Goal: Use online tool/utility: Utilize a website feature to perform a specific function

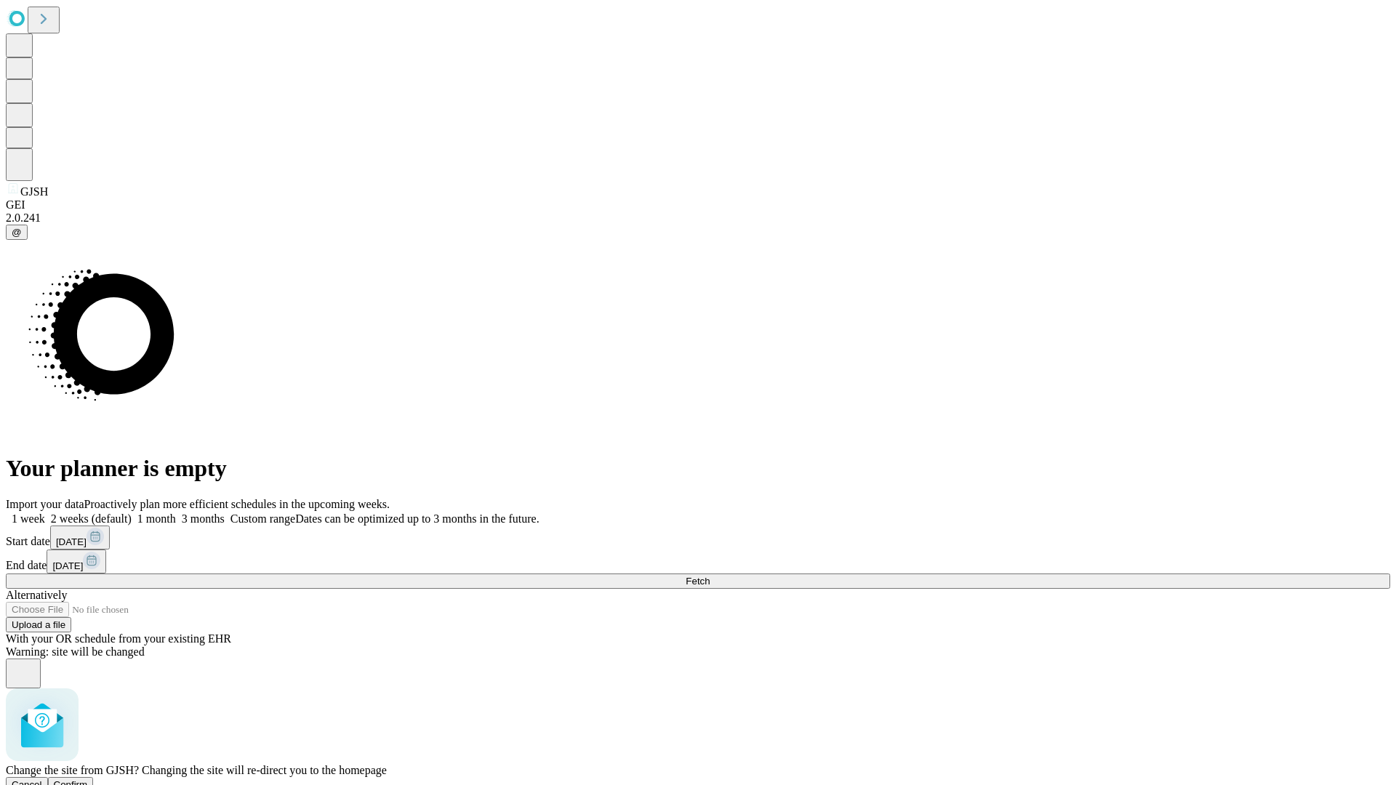
click at [88, 779] on span "Confirm" at bounding box center [71, 784] width 34 height 11
click at [132, 513] on label "2 weeks (default)" at bounding box center [88, 519] width 87 height 12
click at [710, 576] on span "Fetch" at bounding box center [698, 581] width 24 height 11
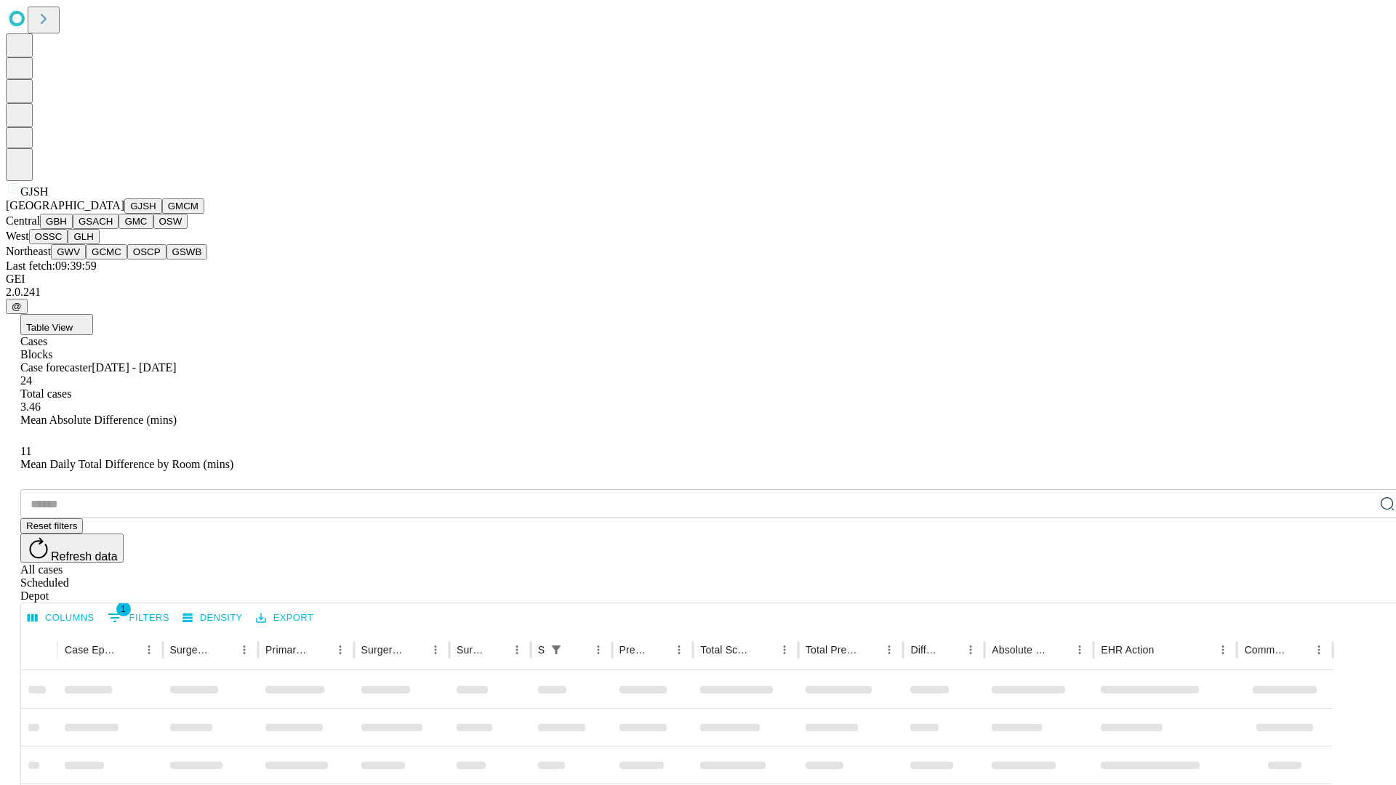
click at [162, 214] on button "GMCM" at bounding box center [183, 205] width 42 height 15
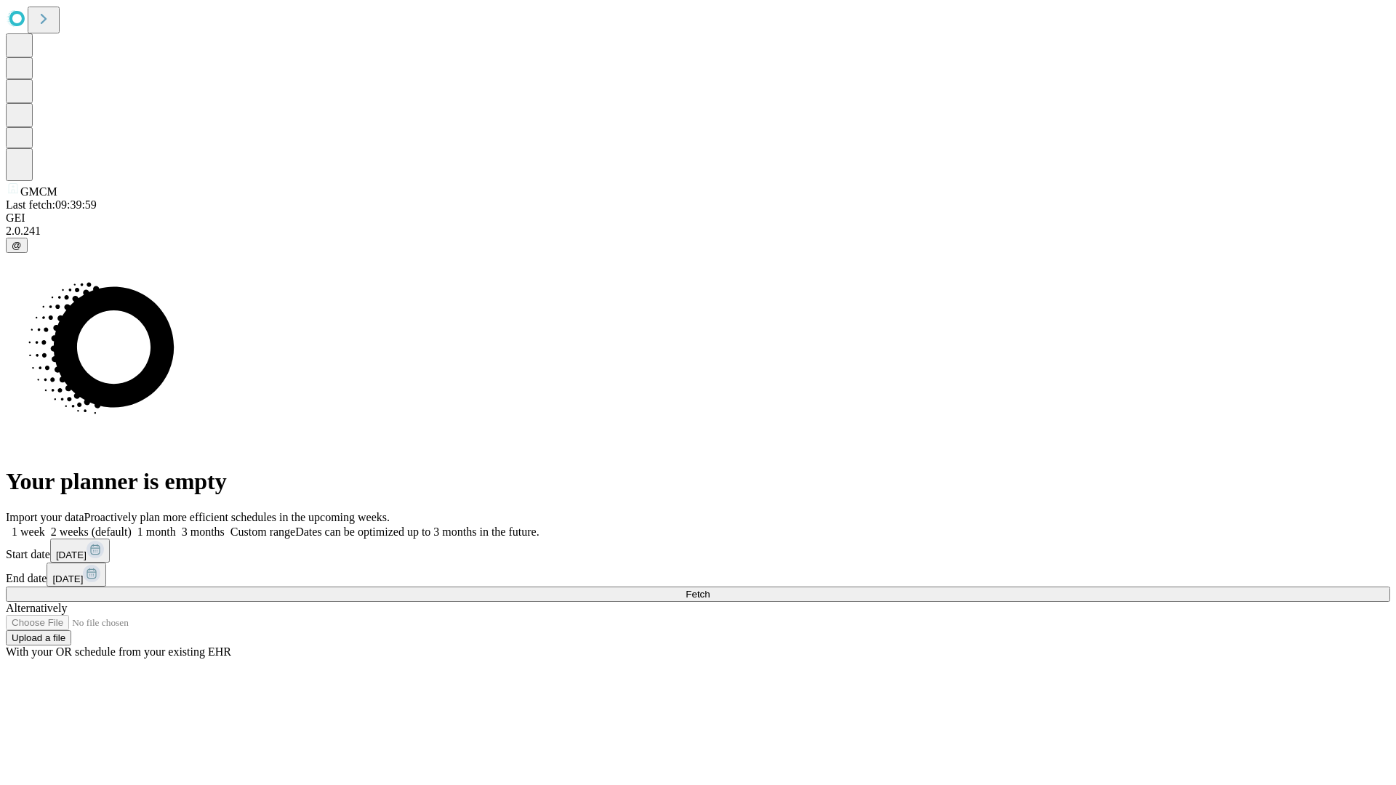
click at [132, 526] on label "2 weeks (default)" at bounding box center [88, 532] width 87 height 12
click at [710, 589] on span "Fetch" at bounding box center [698, 594] width 24 height 11
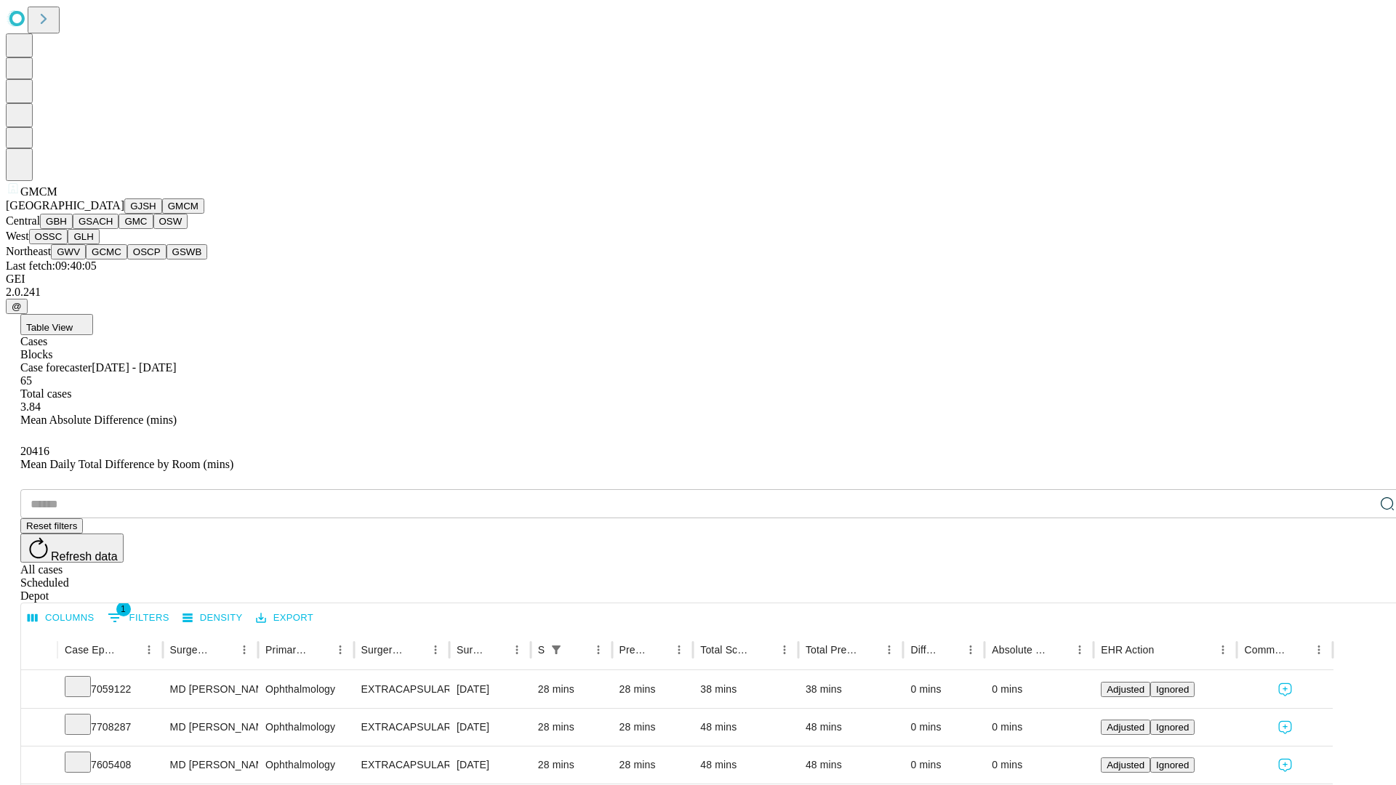
click at [73, 229] on button "GBH" at bounding box center [56, 221] width 33 height 15
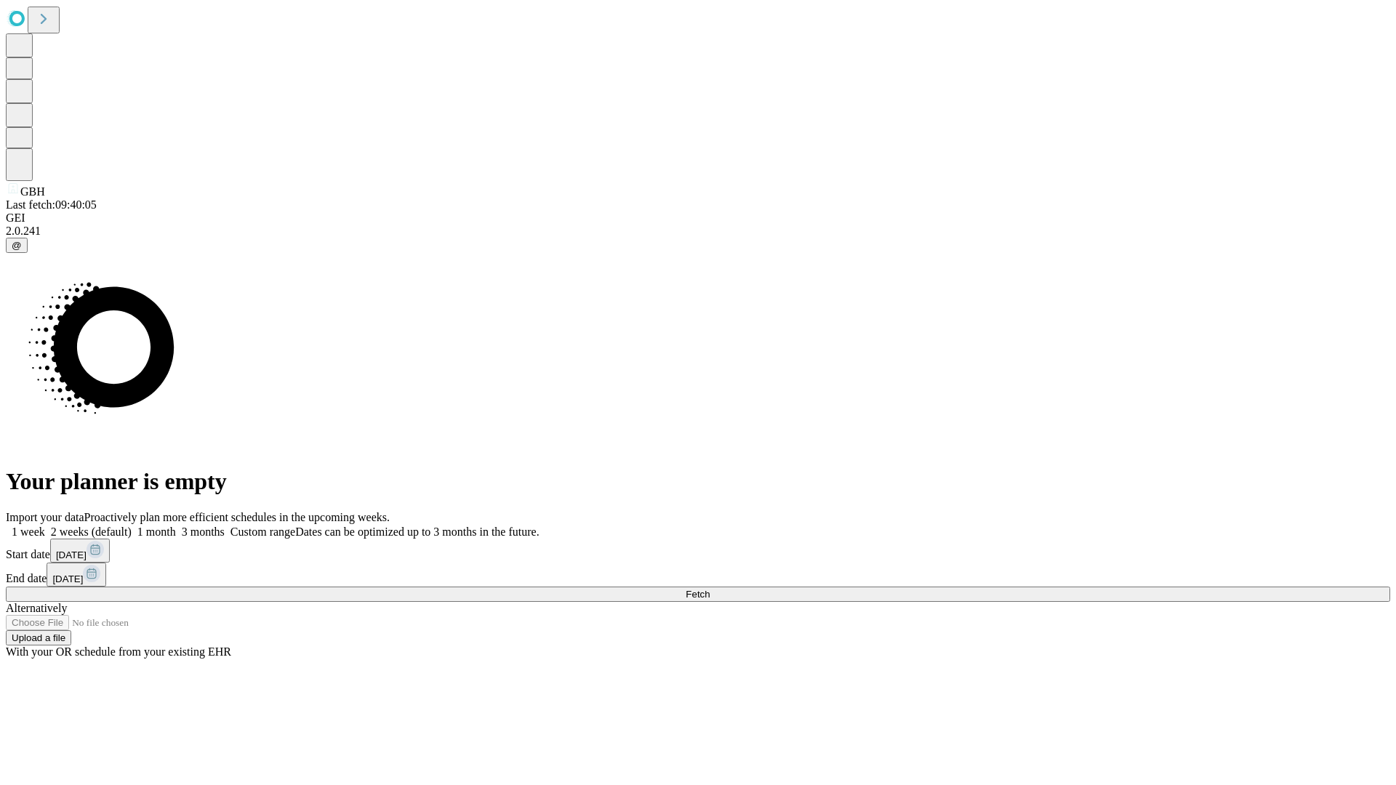
click at [710, 589] on span "Fetch" at bounding box center [698, 594] width 24 height 11
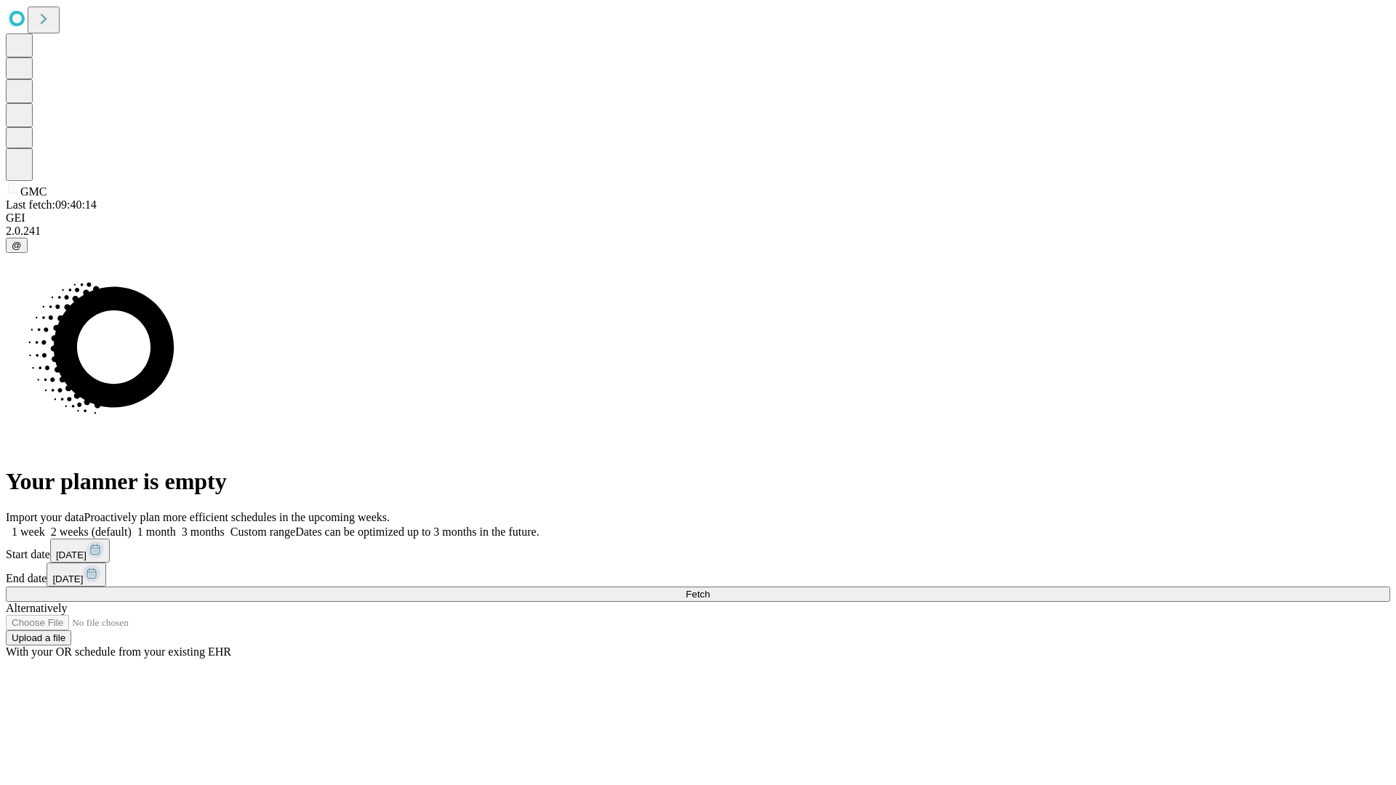
click at [132, 526] on label "2 weeks (default)" at bounding box center [88, 532] width 87 height 12
click at [710, 589] on span "Fetch" at bounding box center [698, 594] width 24 height 11
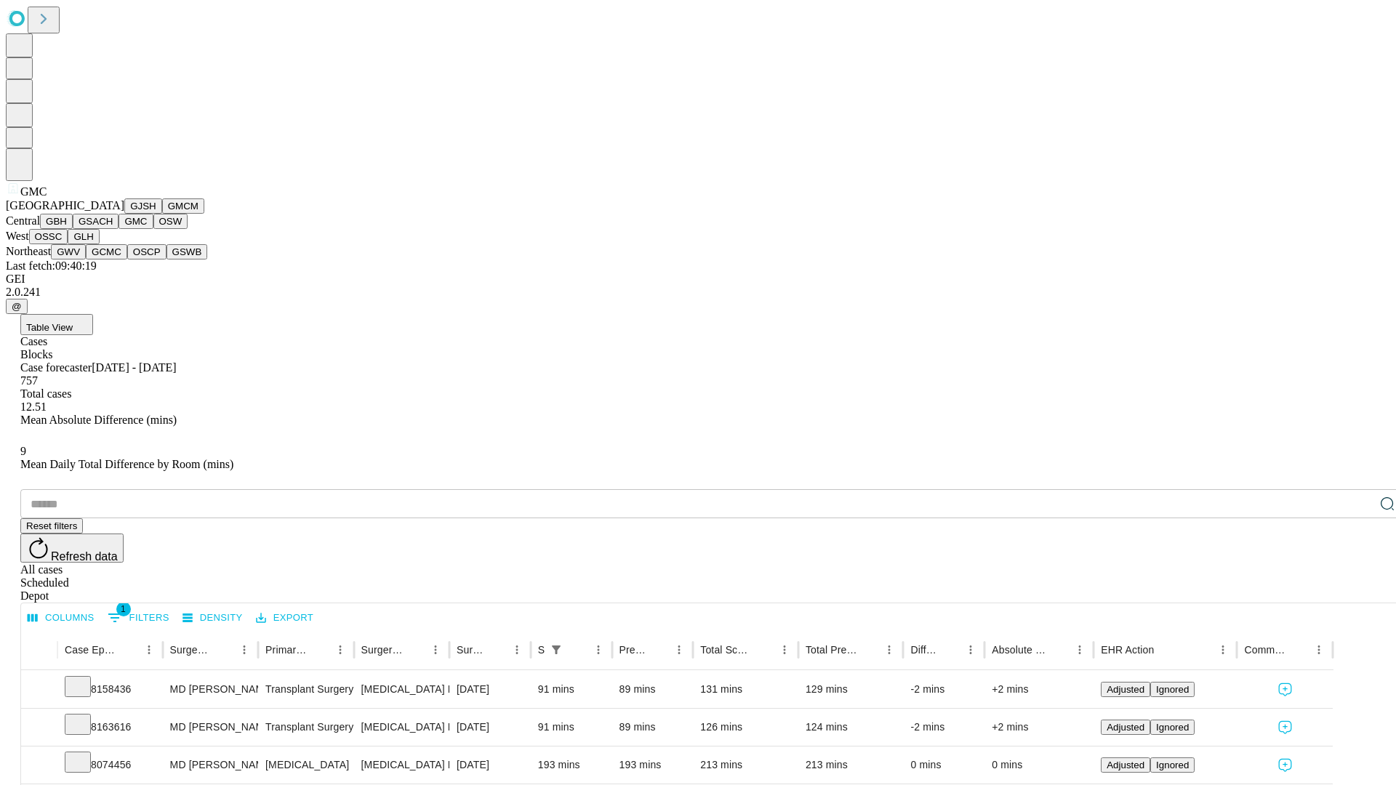
click at [153, 229] on button "OSW" at bounding box center [170, 221] width 35 height 15
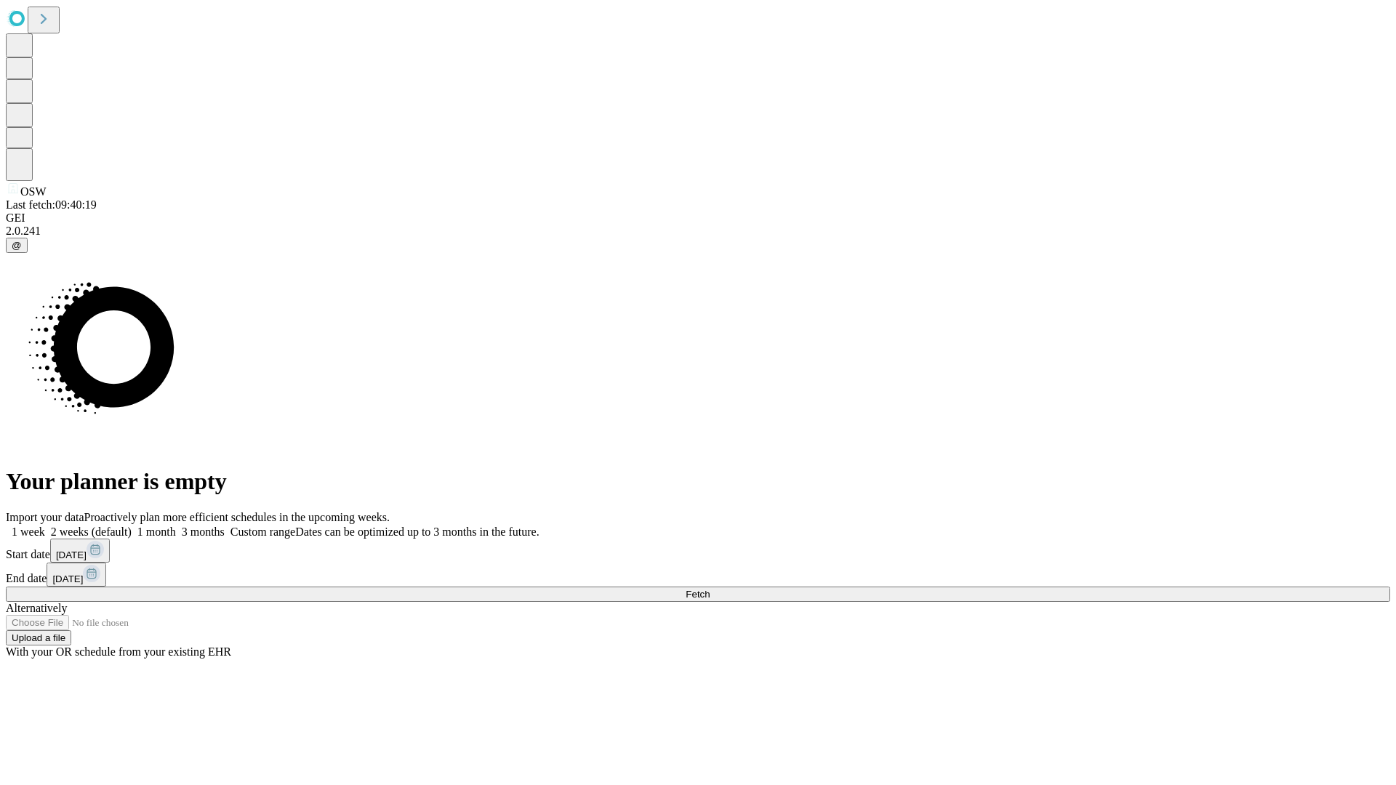
click at [132, 526] on label "2 weeks (default)" at bounding box center [88, 532] width 87 height 12
click at [710, 589] on span "Fetch" at bounding box center [698, 594] width 24 height 11
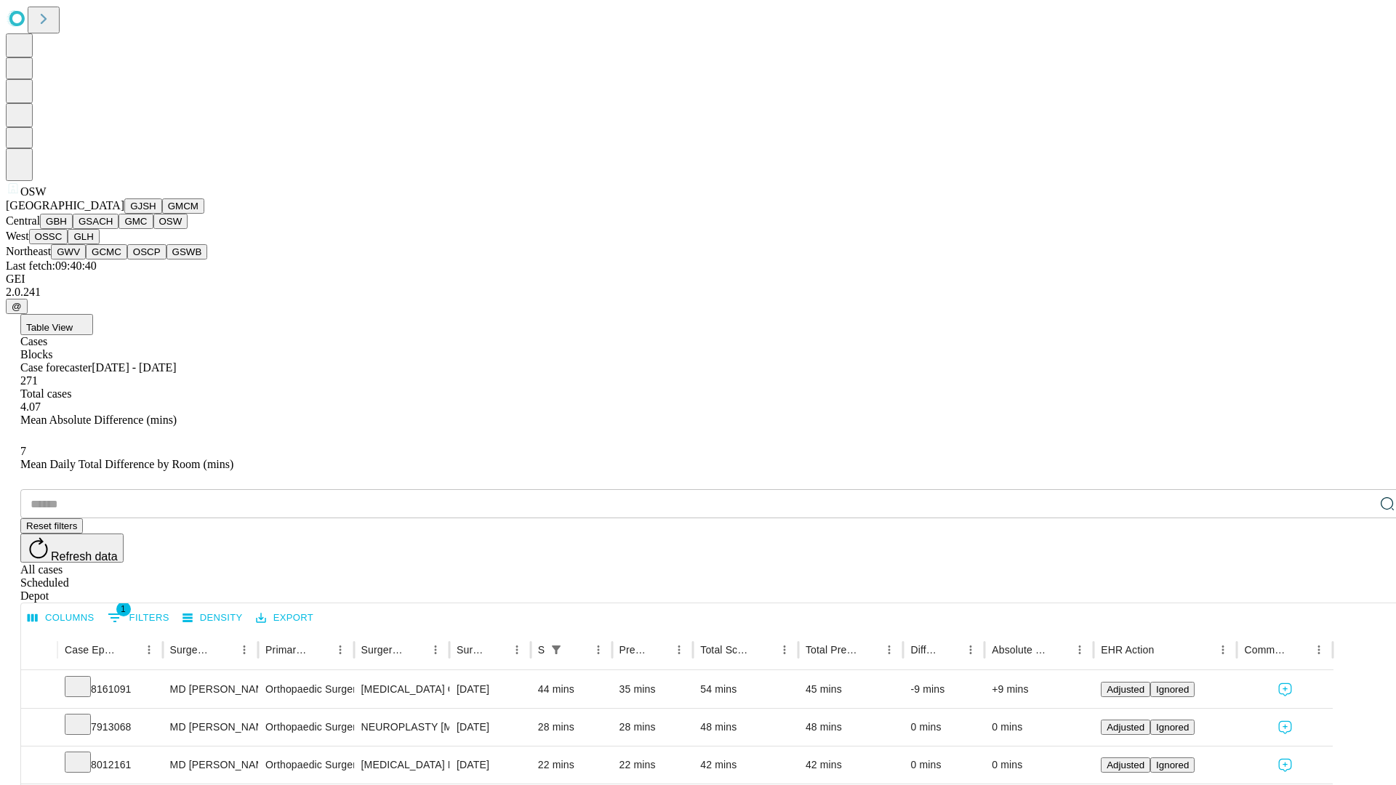
click at [68, 244] on button "OSSC" at bounding box center [48, 236] width 39 height 15
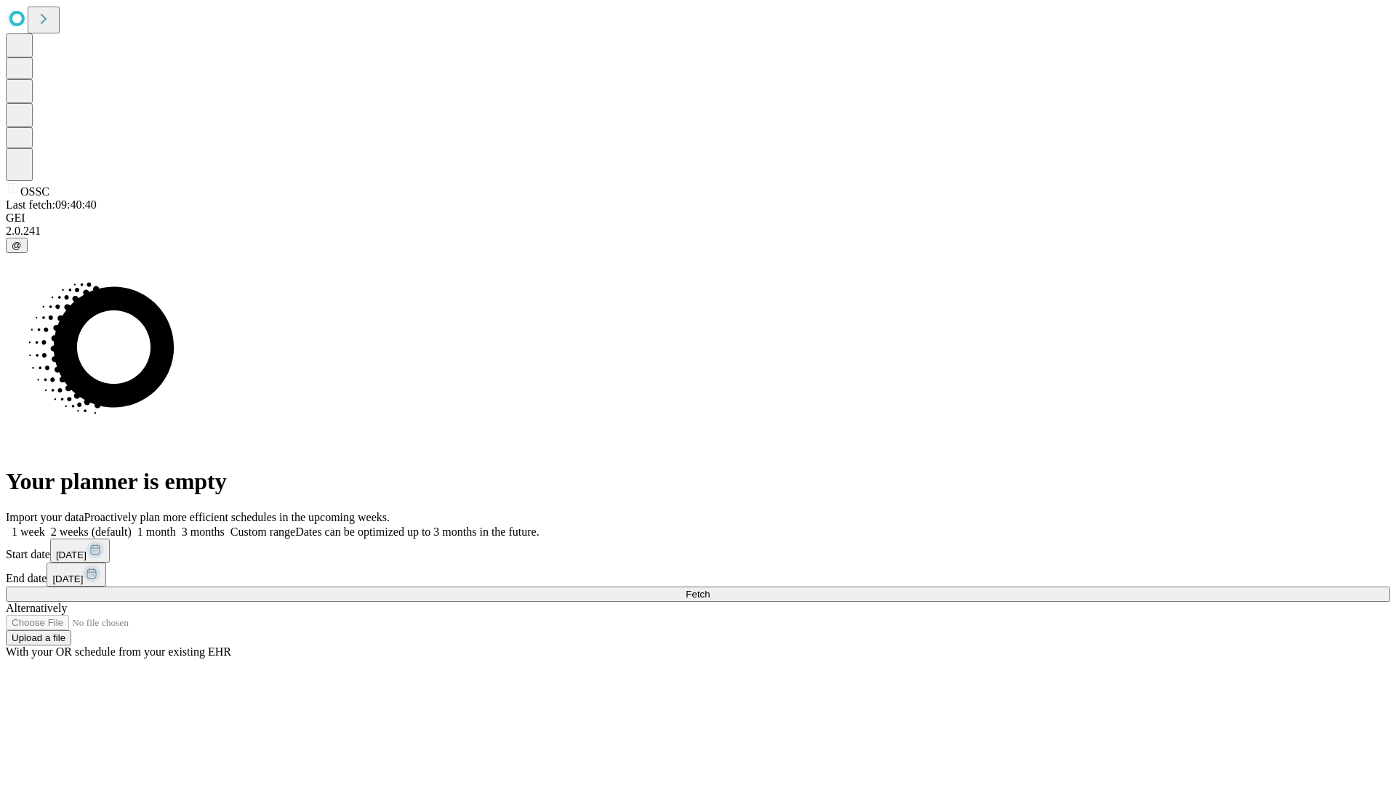
click at [132, 526] on label "2 weeks (default)" at bounding box center [88, 532] width 87 height 12
click at [710, 589] on span "Fetch" at bounding box center [698, 594] width 24 height 11
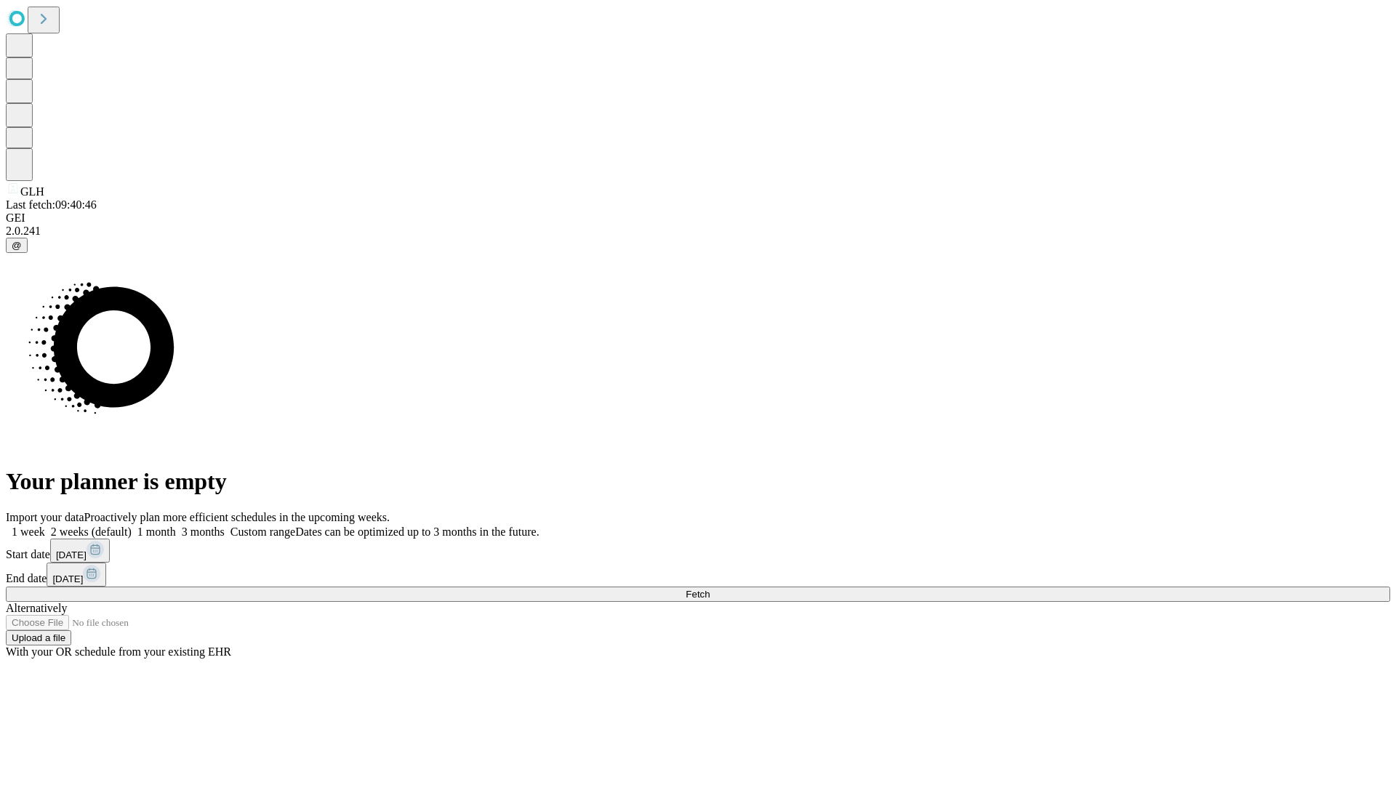
click at [132, 526] on label "2 weeks (default)" at bounding box center [88, 532] width 87 height 12
click at [710, 589] on span "Fetch" at bounding box center [698, 594] width 24 height 11
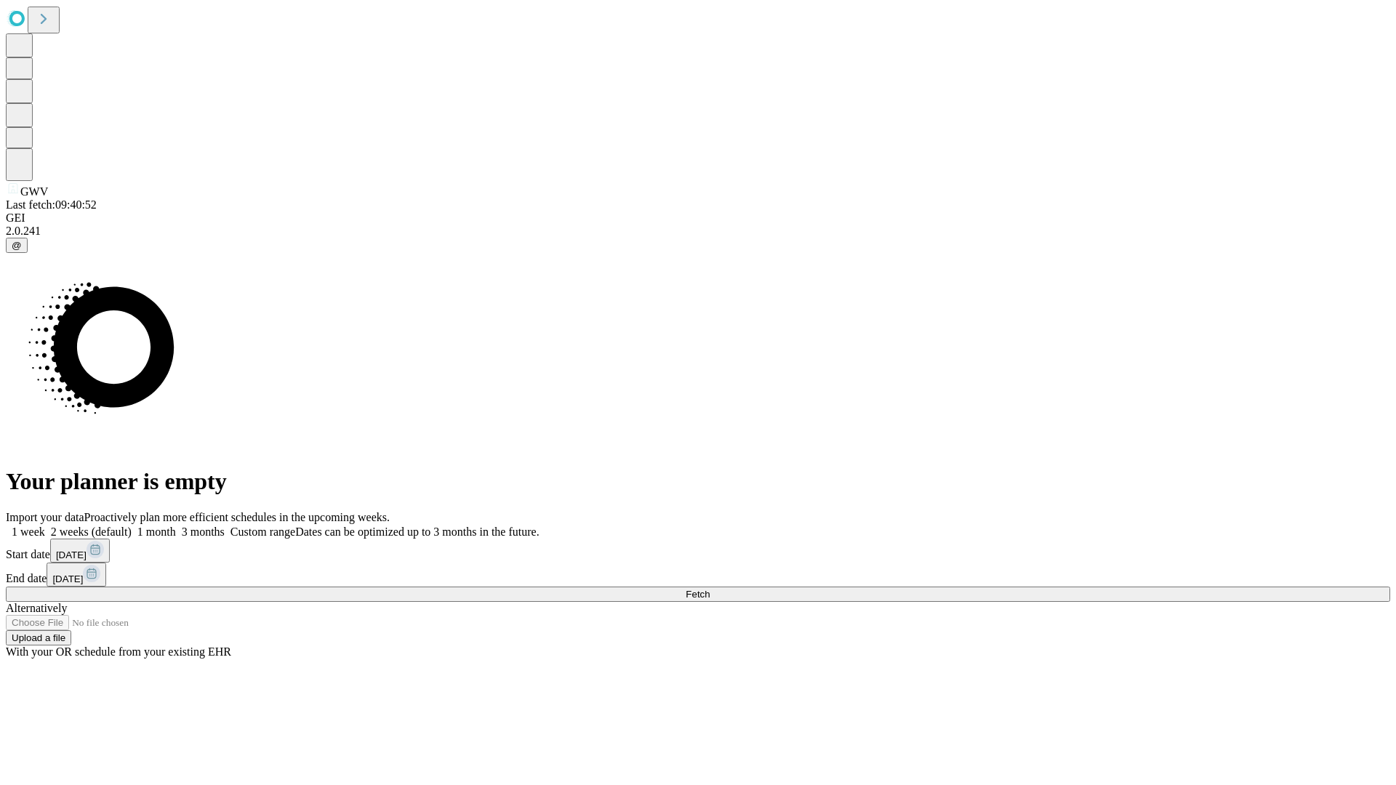
click at [132, 526] on label "2 weeks (default)" at bounding box center [88, 532] width 87 height 12
click at [710, 589] on span "Fetch" at bounding box center [698, 594] width 24 height 11
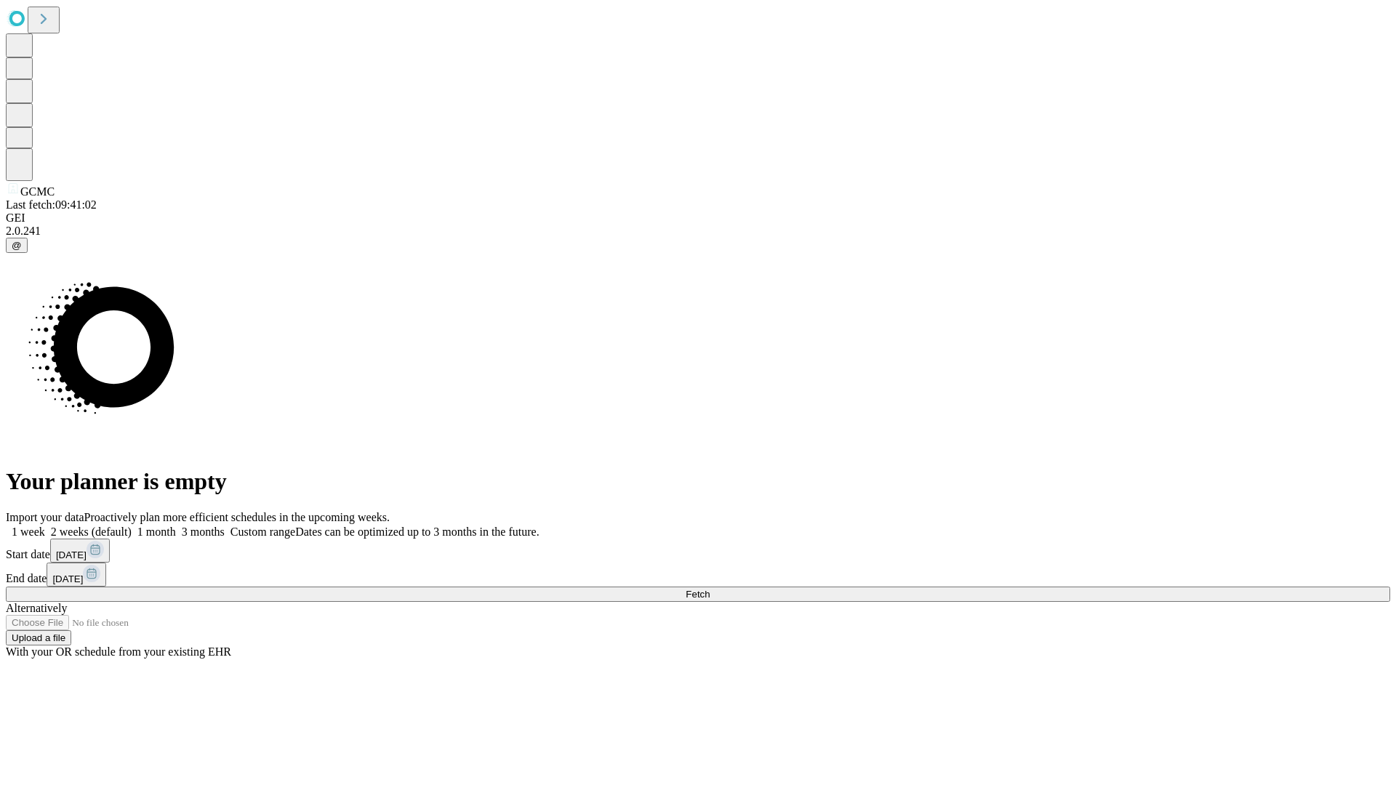
click at [710, 589] on span "Fetch" at bounding box center [698, 594] width 24 height 11
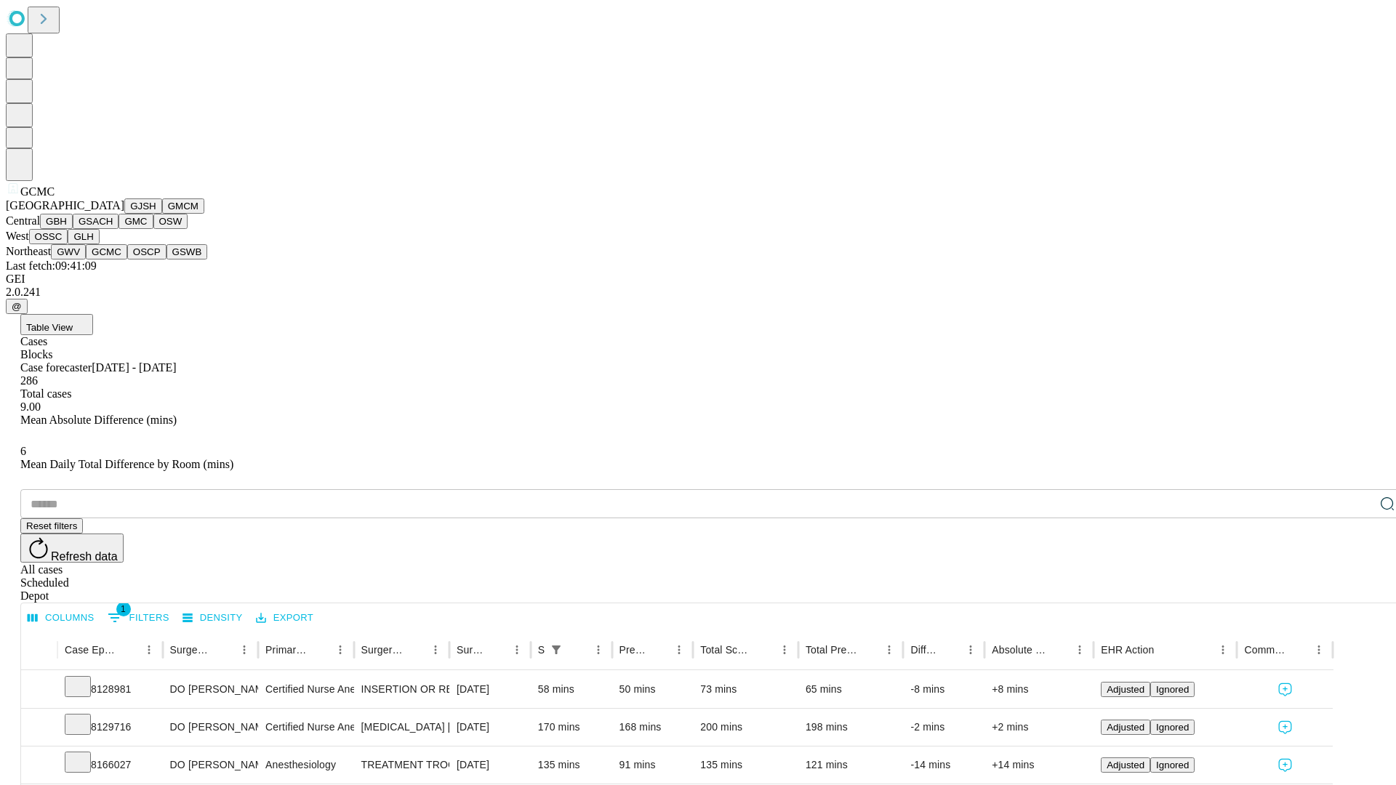
click at [127, 260] on button "OSCP" at bounding box center [146, 251] width 39 height 15
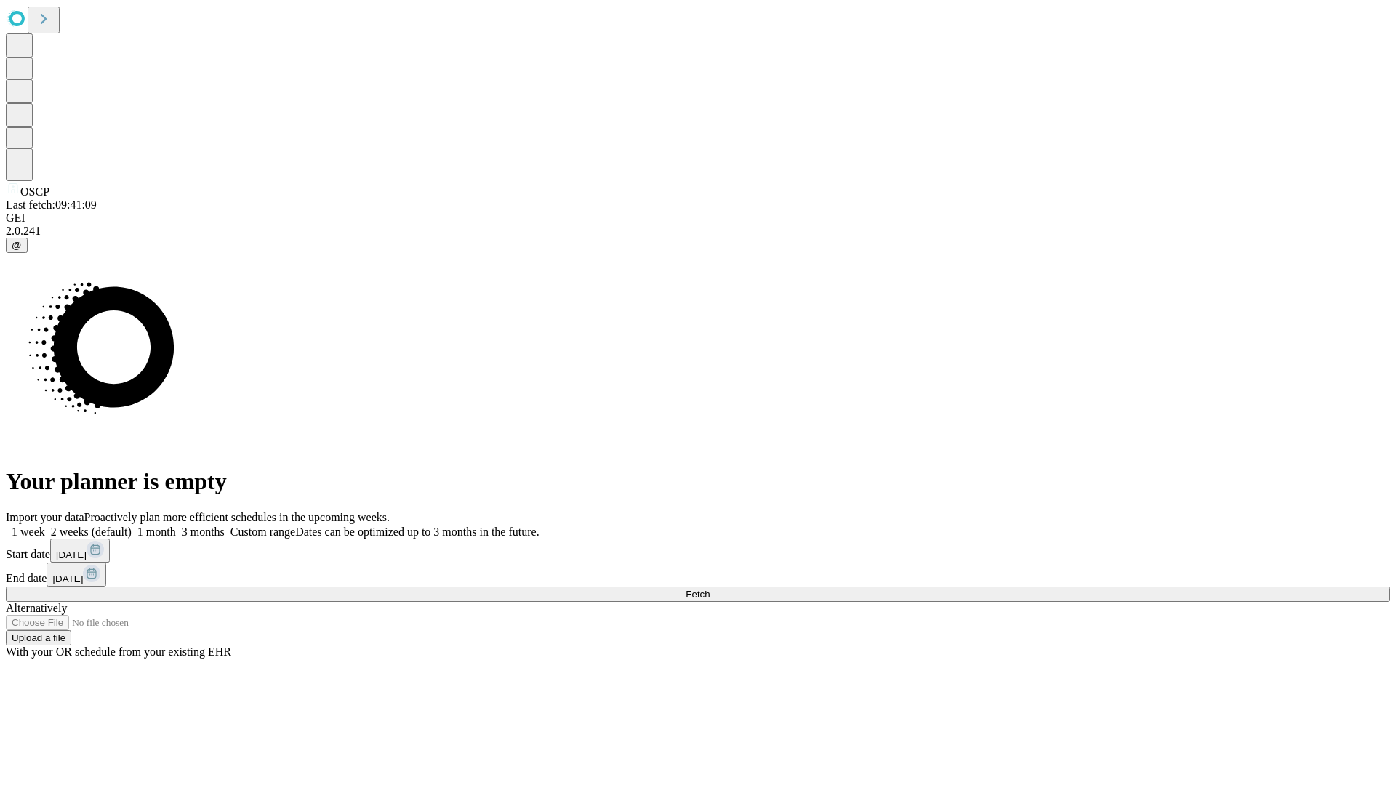
click at [132, 526] on label "2 weeks (default)" at bounding box center [88, 532] width 87 height 12
click at [710, 589] on span "Fetch" at bounding box center [698, 594] width 24 height 11
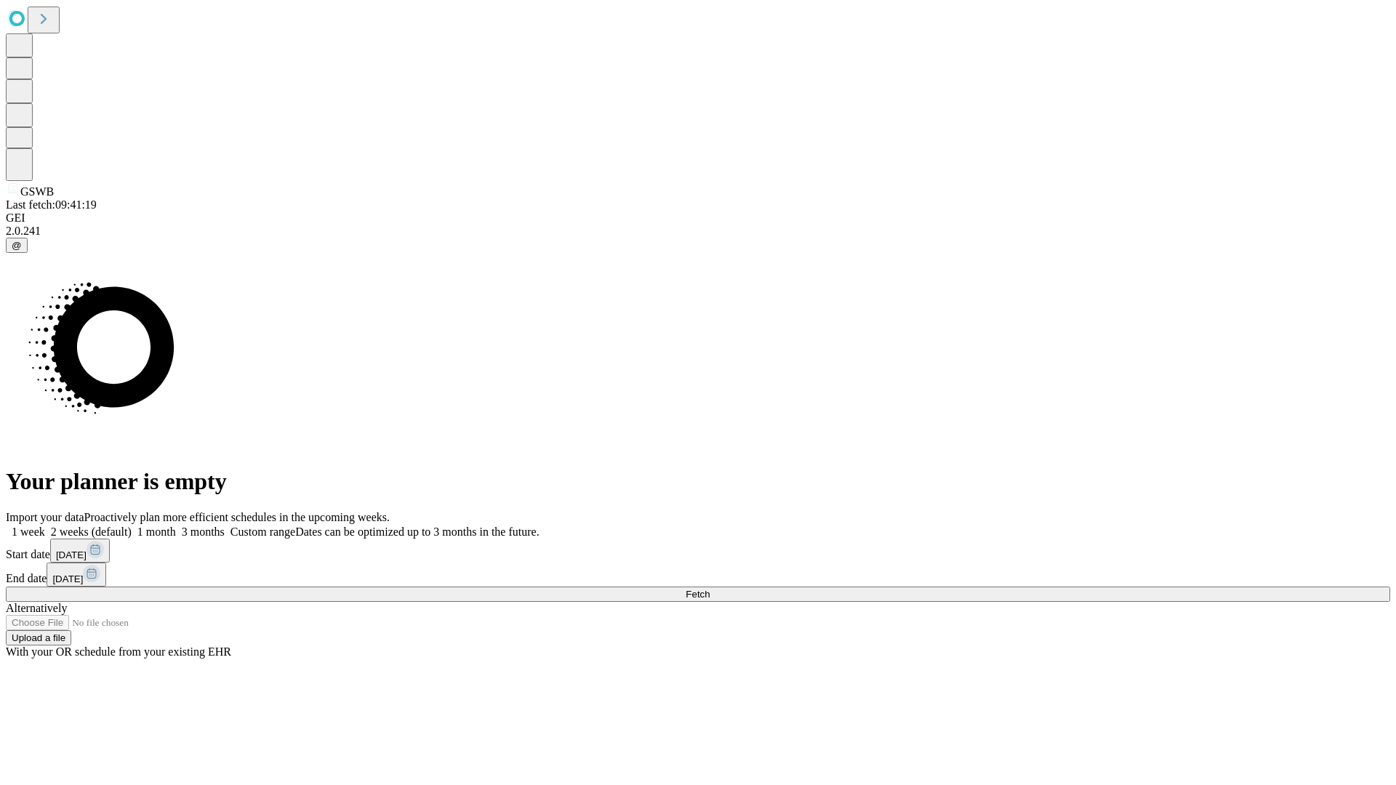
click at [132, 526] on label "2 weeks (default)" at bounding box center [88, 532] width 87 height 12
click at [710, 589] on span "Fetch" at bounding box center [698, 594] width 24 height 11
